Goal: Transaction & Acquisition: Purchase product/service

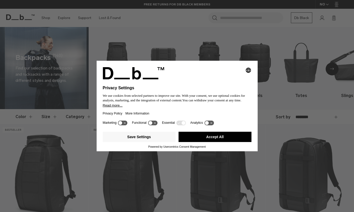
click at [208, 138] on button "Accept All" at bounding box center [215, 137] width 73 height 10
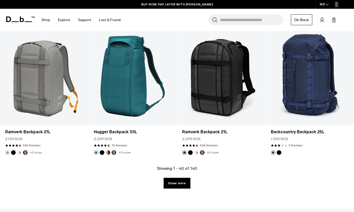
scroll to position [1344, 0]
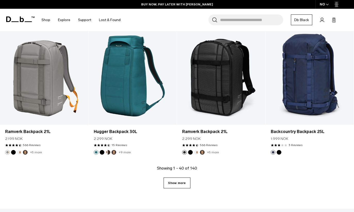
click at [174, 185] on link "Show more" at bounding box center [177, 183] width 27 height 11
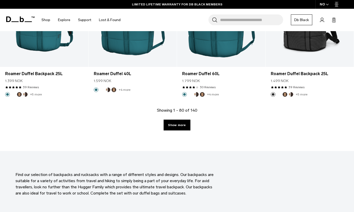
scroll to position [2791, 0]
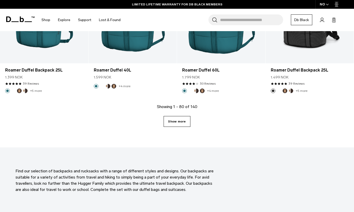
click at [178, 125] on link "Show more" at bounding box center [177, 121] width 27 height 11
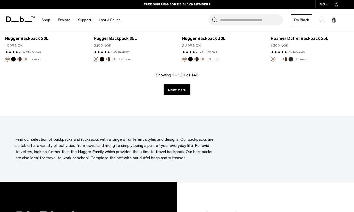
scroll to position [4214, 0]
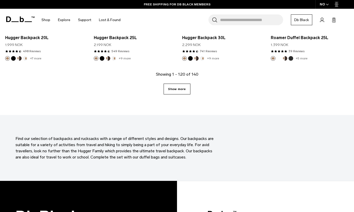
click at [183, 92] on link "Show more" at bounding box center [177, 89] width 27 height 11
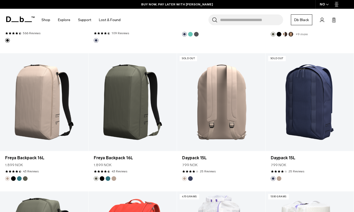
scroll to position [4636, 0]
